Goal: Task Accomplishment & Management: Manage account settings

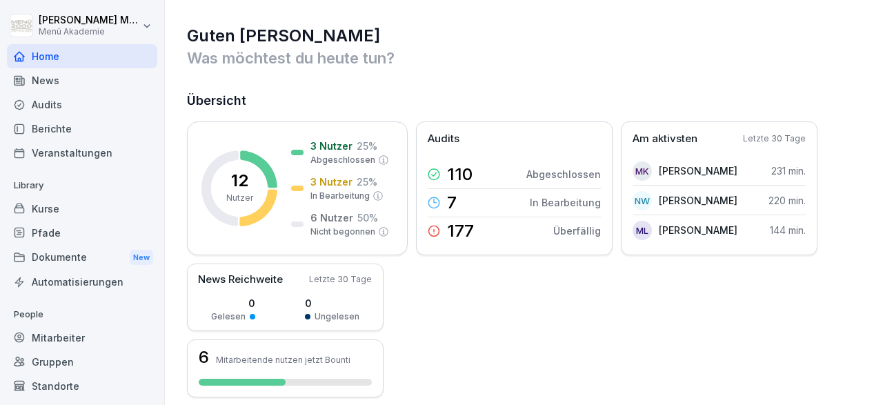
click at [49, 202] on div "Kurse" at bounding box center [82, 209] width 150 height 24
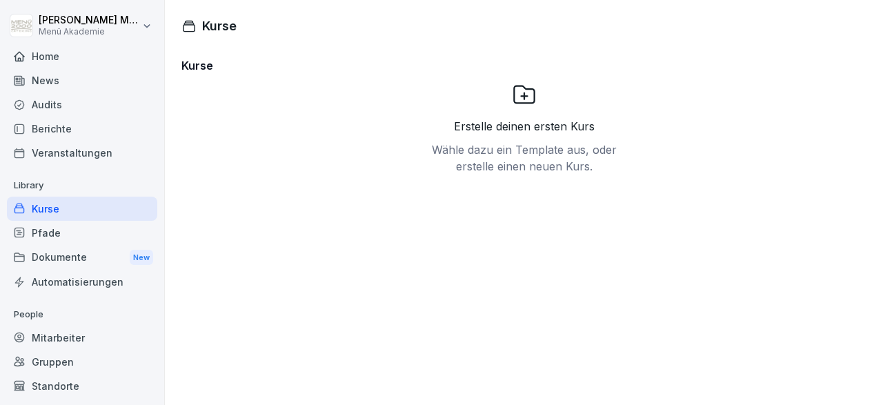
click at [63, 337] on div "Mitarbeiter" at bounding box center [82, 338] width 150 height 24
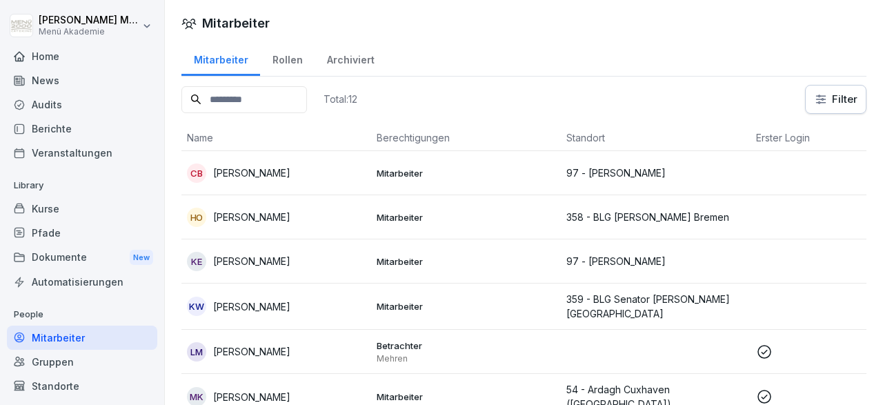
click at [639, 173] on p "97 - [PERSON_NAME]" at bounding box center [656, 173] width 179 height 14
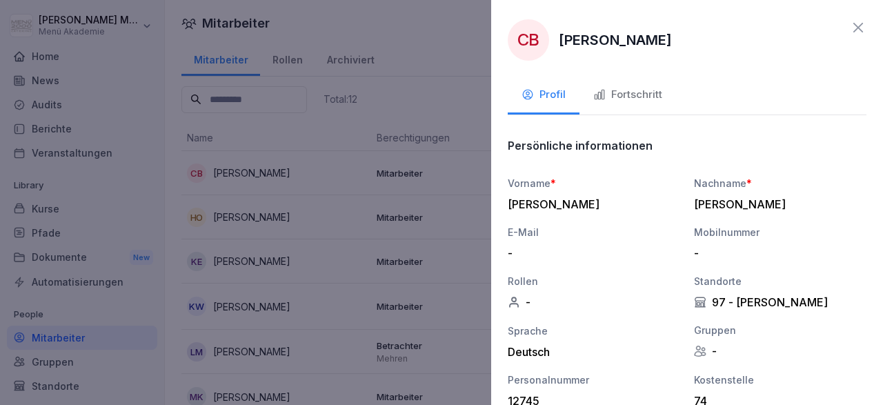
click at [855, 29] on icon at bounding box center [858, 27] width 17 height 17
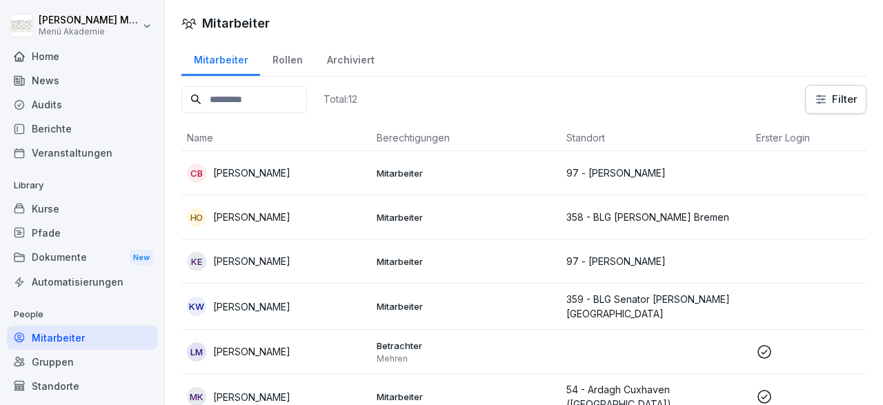
click at [280, 228] on td "HO Hilke Ottomann" at bounding box center [276, 217] width 190 height 44
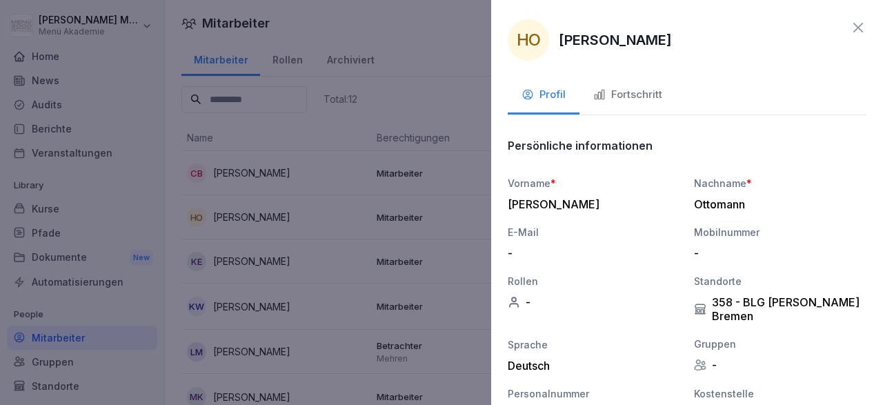
click at [855, 25] on icon at bounding box center [859, 28] width 10 height 10
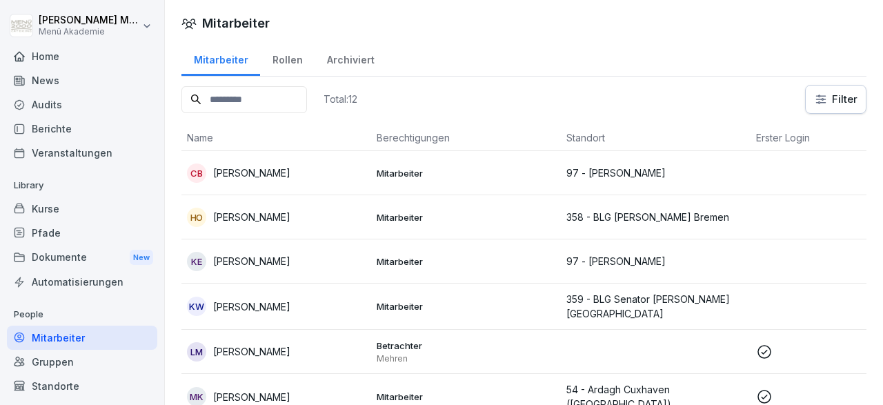
click at [445, 267] on td "Mitarbeiter" at bounding box center [466, 261] width 190 height 44
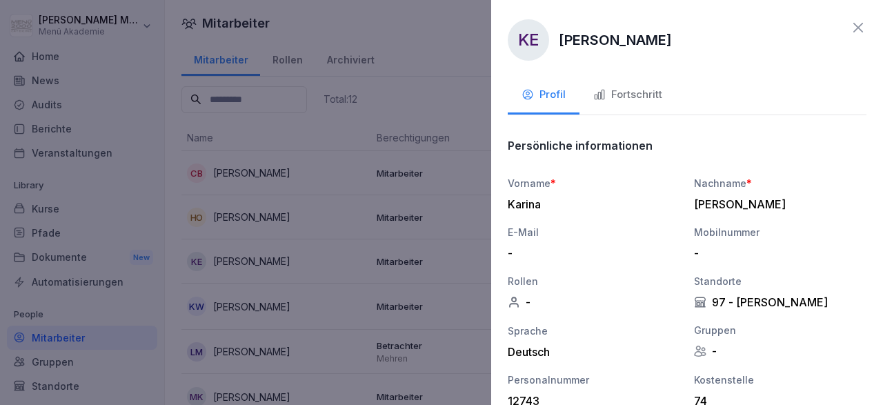
click at [858, 30] on icon at bounding box center [858, 27] width 17 height 17
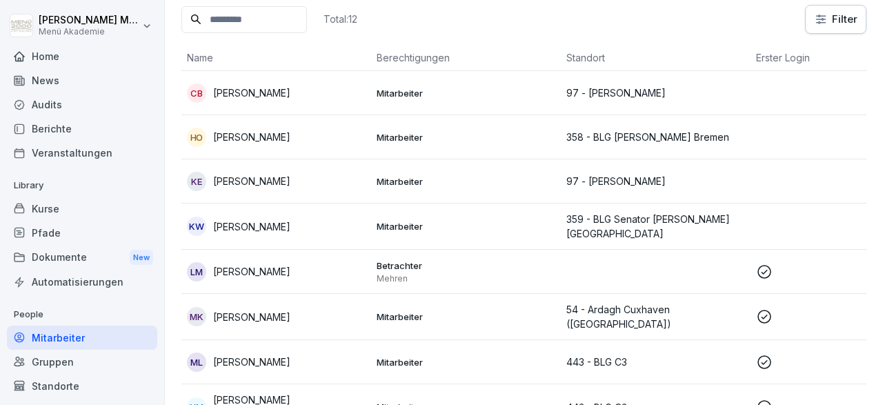
click at [352, 233] on div "KW Katharina Willam" at bounding box center [276, 226] width 179 height 19
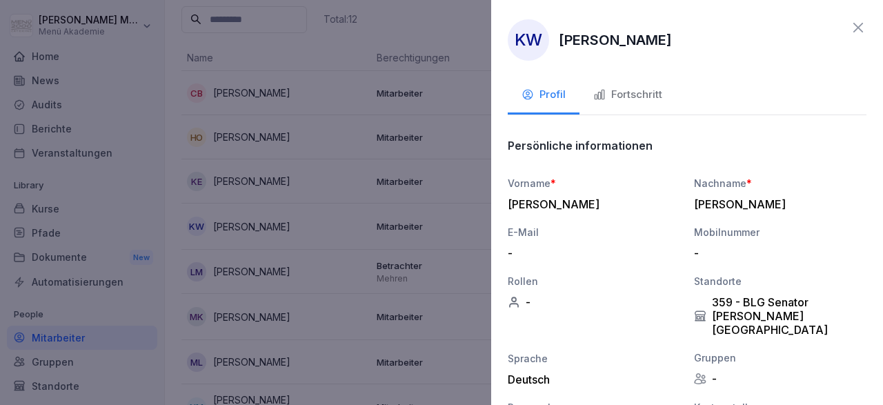
click at [858, 30] on icon at bounding box center [858, 27] width 17 height 17
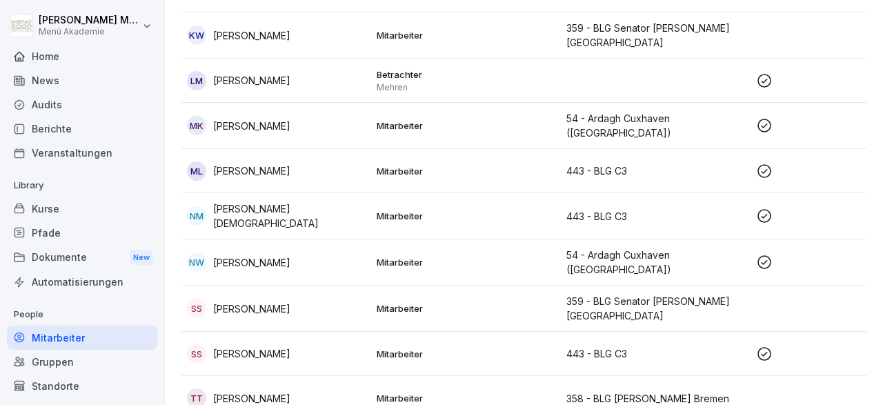
scroll to position [286, 0]
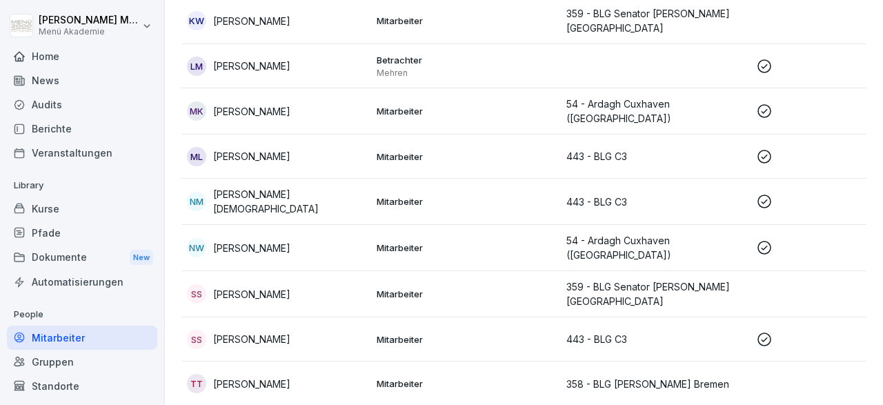
click at [491, 288] on p "Mitarbeiter" at bounding box center [466, 294] width 179 height 12
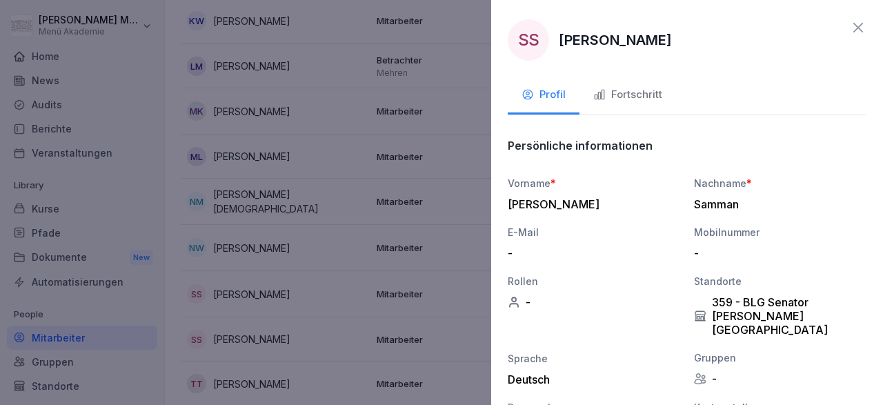
click at [852, 35] on icon at bounding box center [858, 27] width 17 height 17
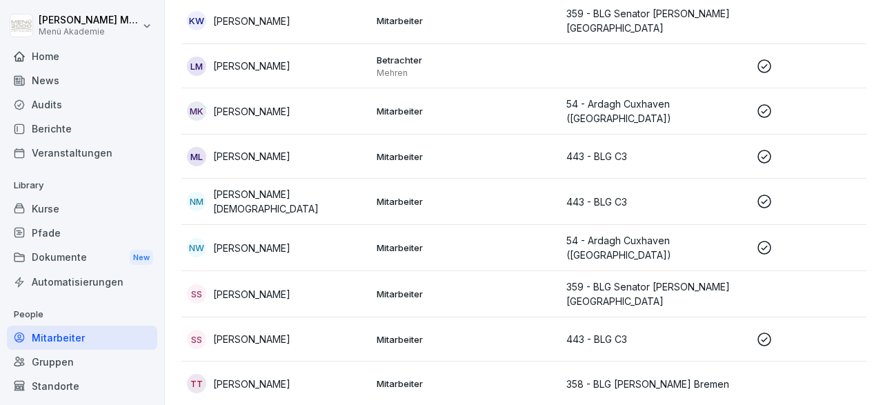
click at [689, 377] on p "358 - BLG [PERSON_NAME] Bremen" at bounding box center [656, 384] width 179 height 14
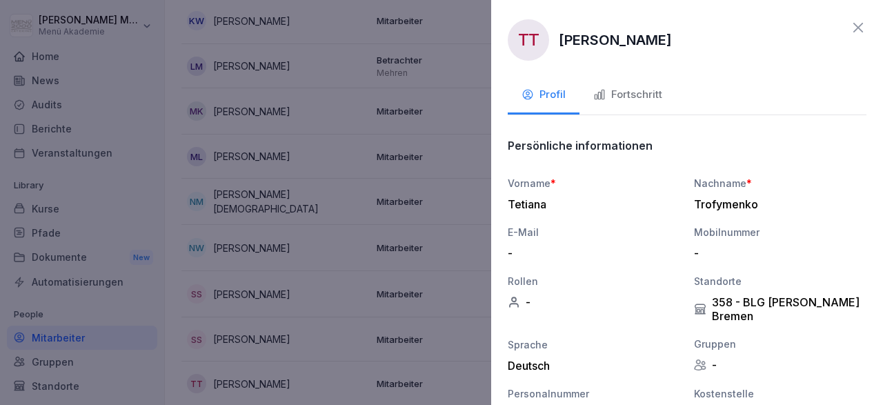
click at [452, 360] on div at bounding box center [441, 202] width 883 height 405
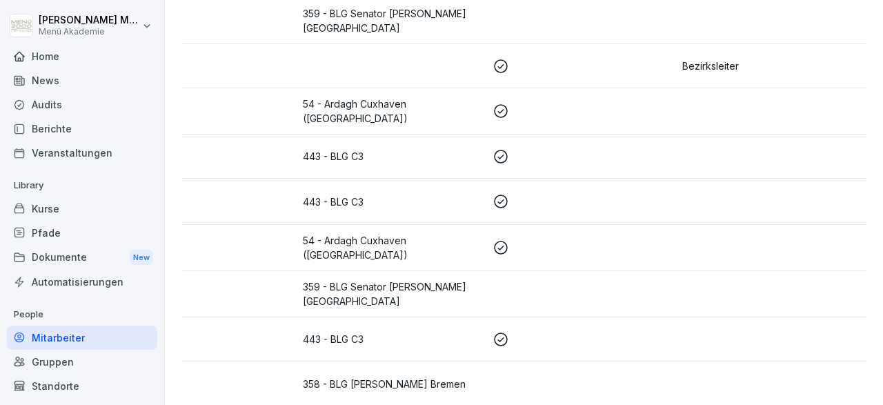
scroll to position [0, 0]
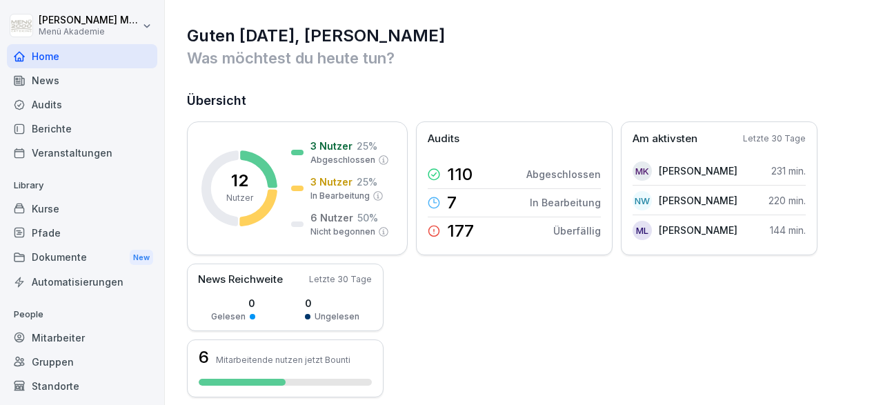
click at [56, 79] on div "News" at bounding box center [82, 80] width 150 height 24
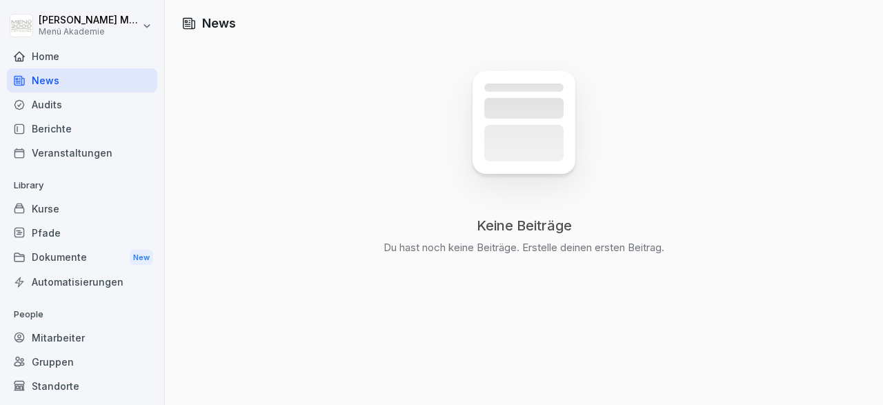
click at [45, 103] on div "Audits" at bounding box center [82, 104] width 150 height 24
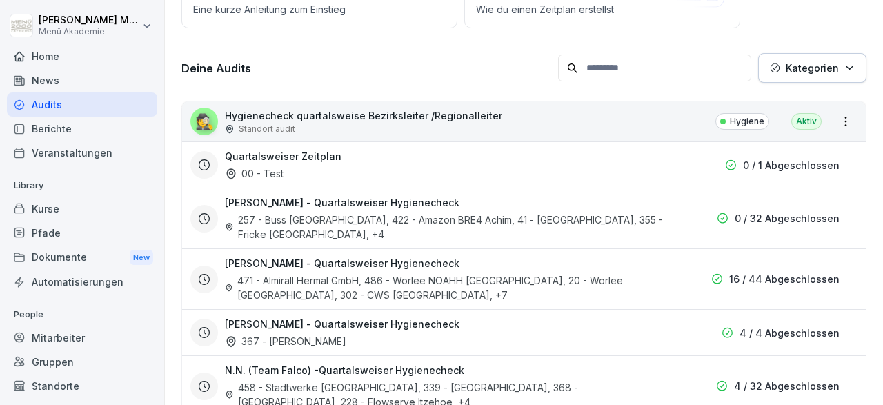
scroll to position [320, 0]
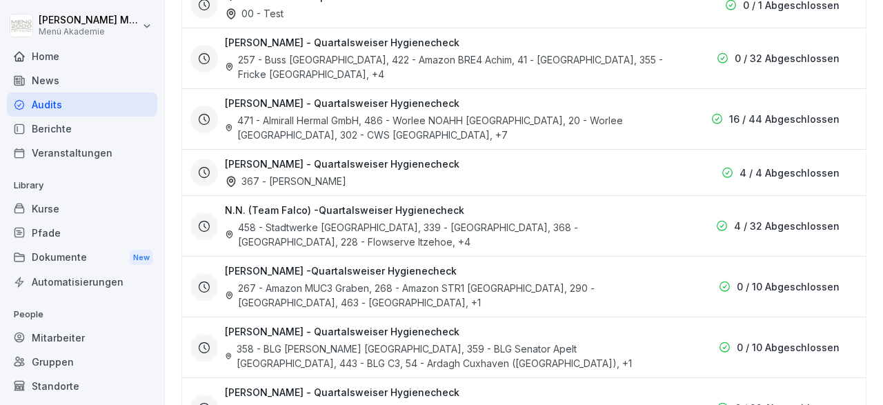
click at [335, 326] on h3 "Lars Mehren - Quartalsweiser Hygienecheck" at bounding box center [342, 331] width 235 height 14
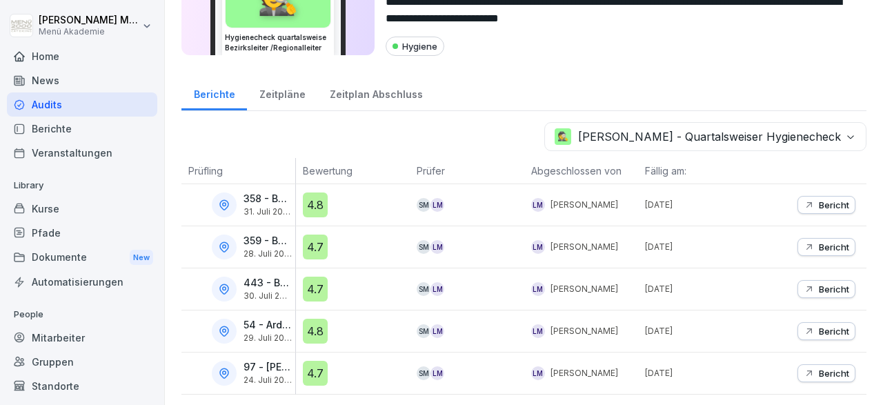
click at [273, 101] on div "Zeitpläne" at bounding box center [282, 92] width 70 height 35
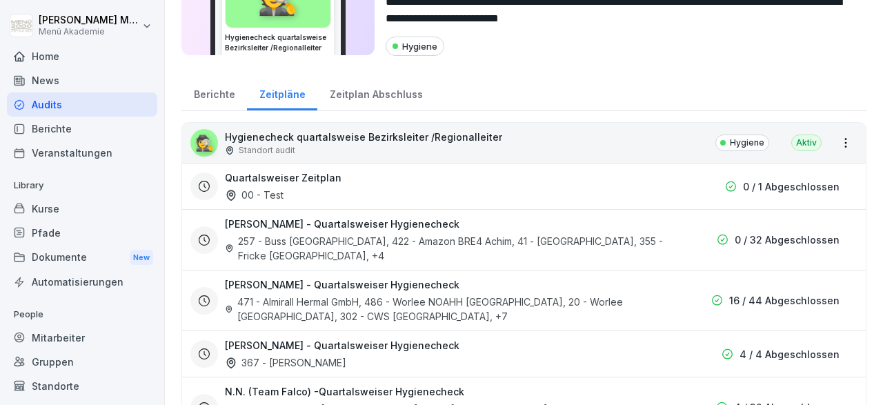
click at [373, 95] on div "Zeitplan Abschluss" at bounding box center [375, 92] width 117 height 35
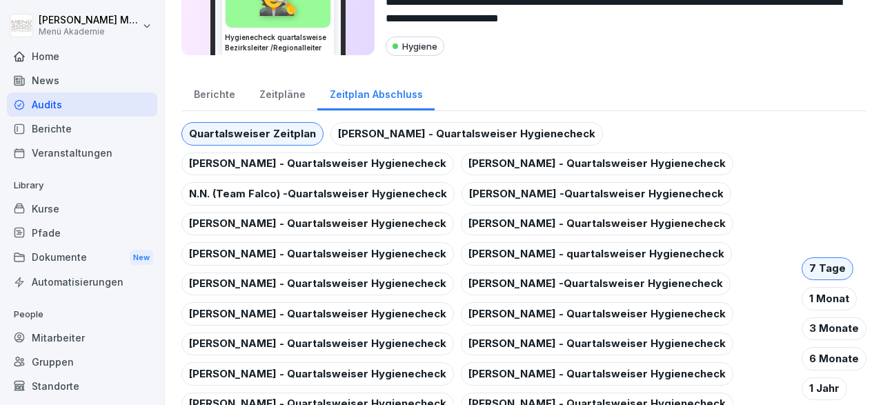
click at [375, 222] on div "Lars Mehren - Quartalsweiser Hygienecheck" at bounding box center [317, 224] width 273 height 23
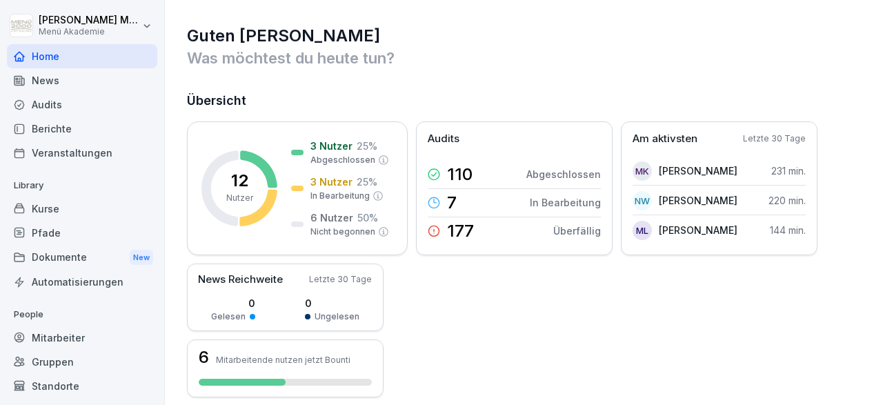
click at [66, 341] on div "Mitarbeiter" at bounding box center [82, 338] width 150 height 24
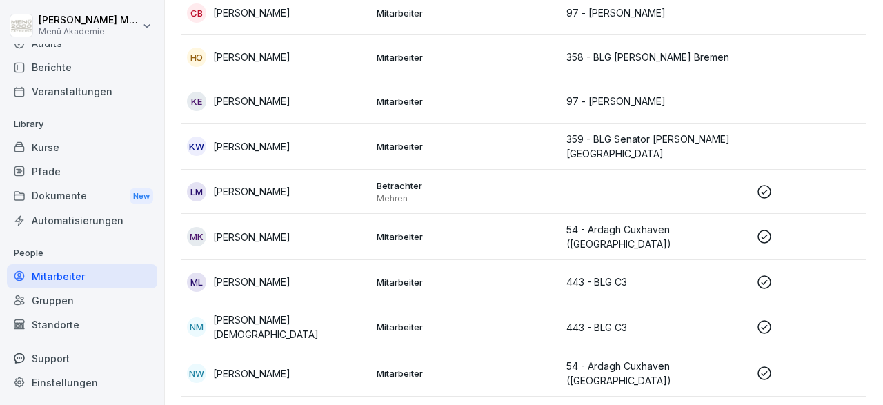
scroll to position [240, 0]
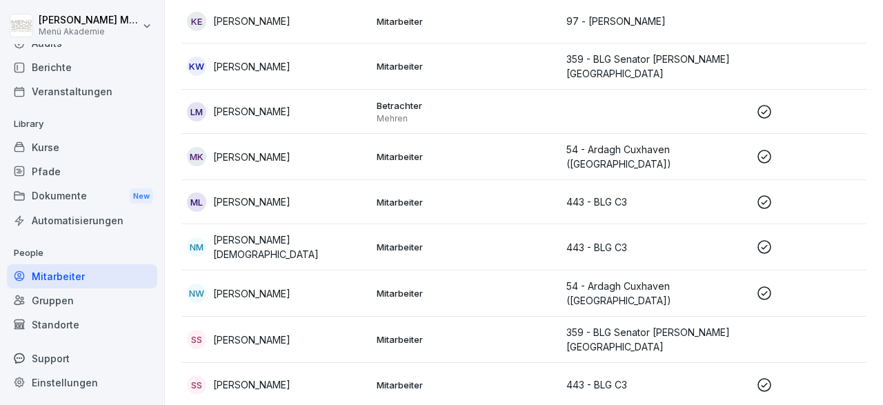
click at [362, 379] on div "SS [PERSON_NAME]" at bounding box center [276, 384] width 179 height 19
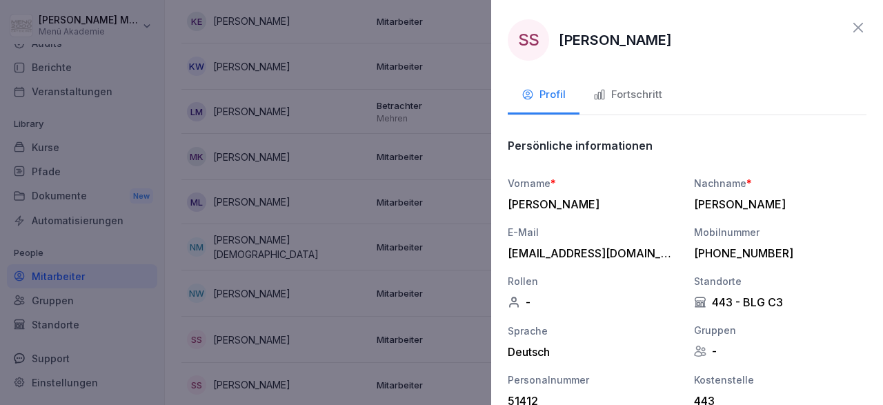
click at [859, 26] on icon at bounding box center [858, 27] width 17 height 17
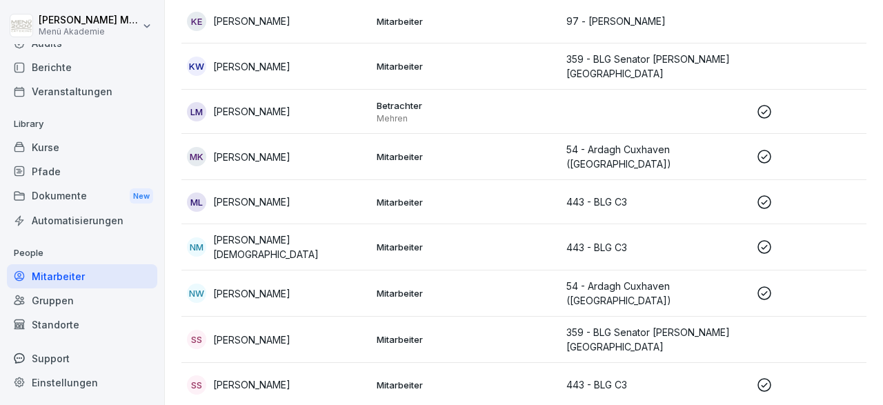
click at [253, 155] on p "[PERSON_NAME]" at bounding box center [251, 157] width 77 height 14
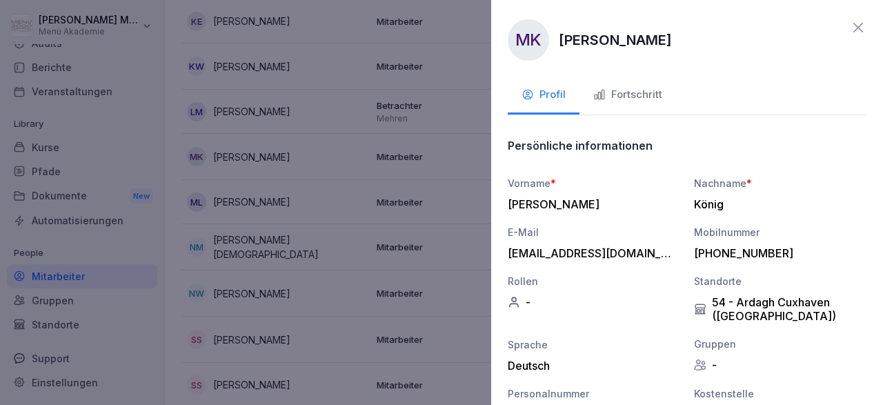
click at [656, 90] on div "Fortschritt" at bounding box center [627, 95] width 69 height 16
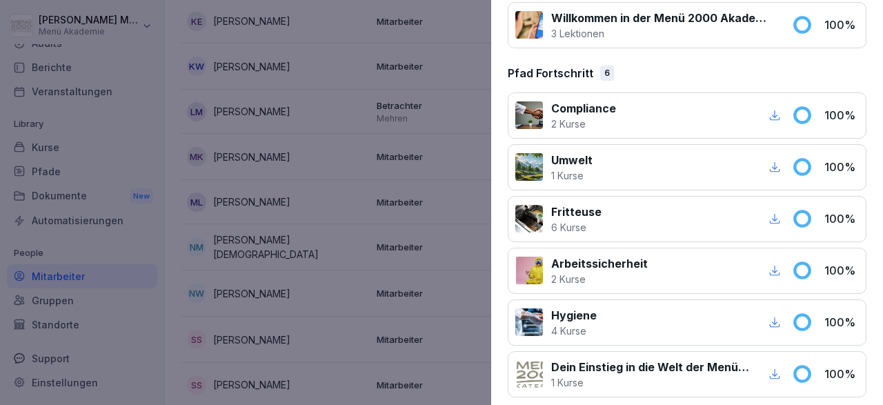
scroll to position [609, 0]
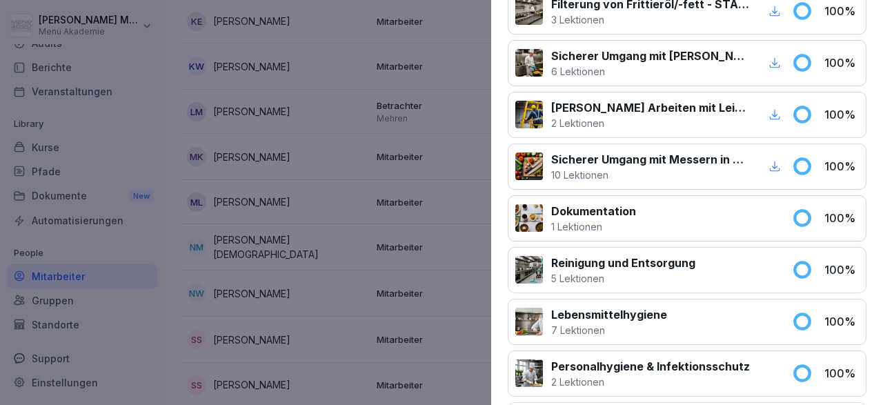
click at [776, 161] on icon "button" at bounding box center [775, 166] width 12 height 12
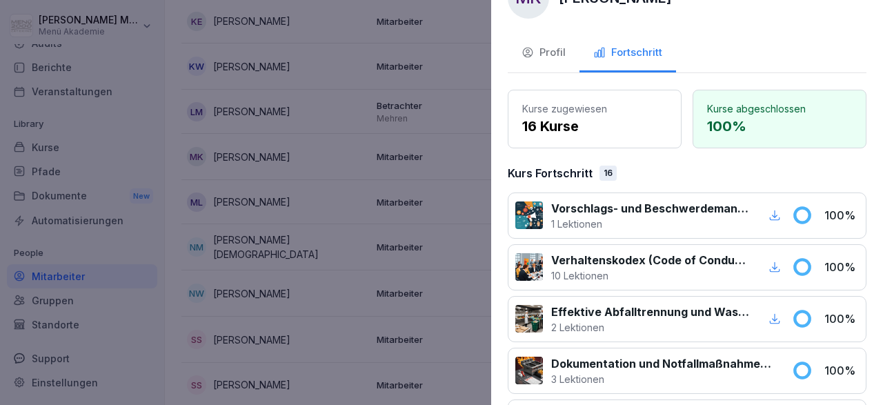
scroll to position [0, 0]
